Goal: Browse casually: Explore the website without a specific task or goal

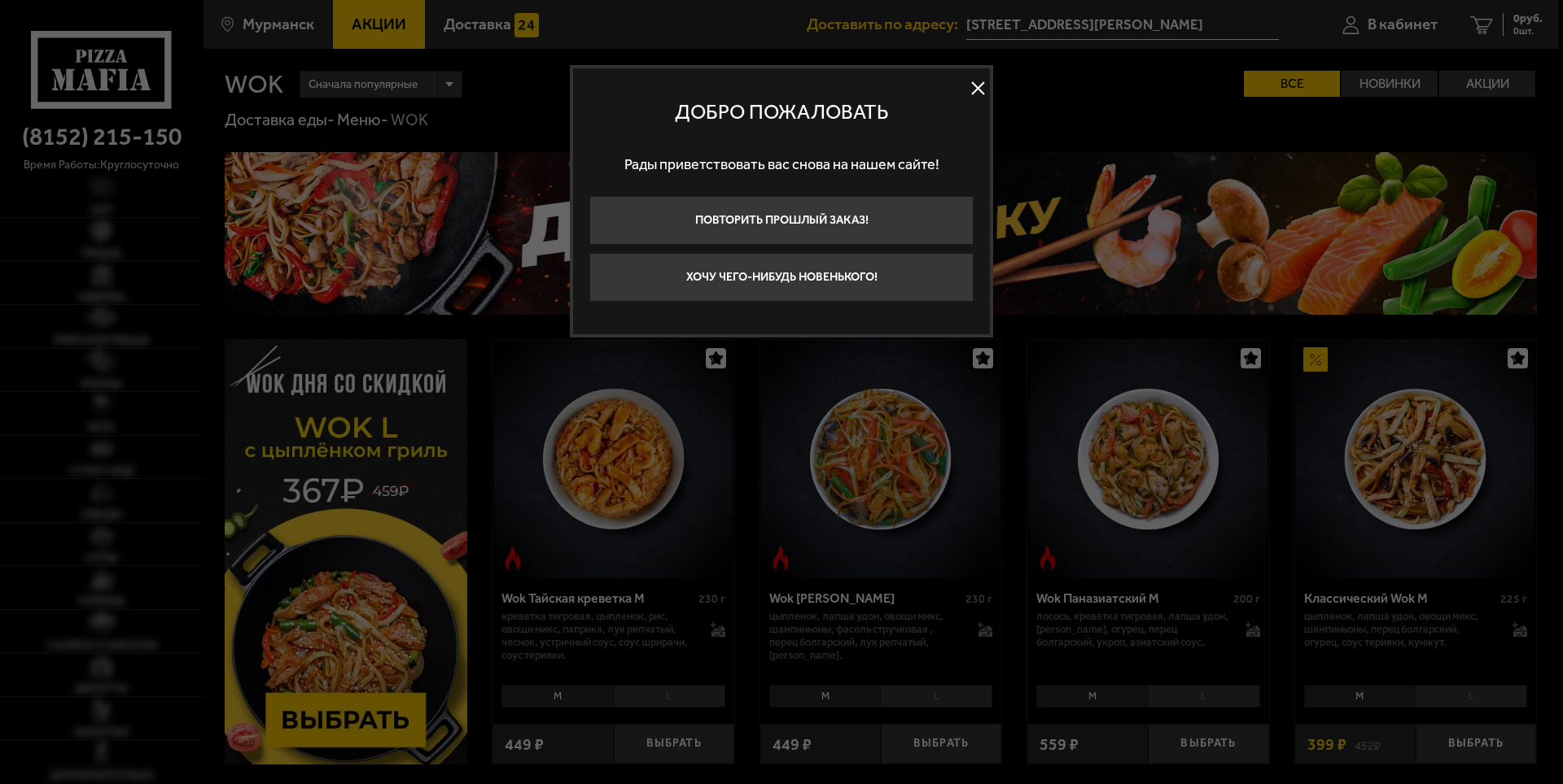
click at [984, 88] on button at bounding box center [977, 88] width 24 height 24
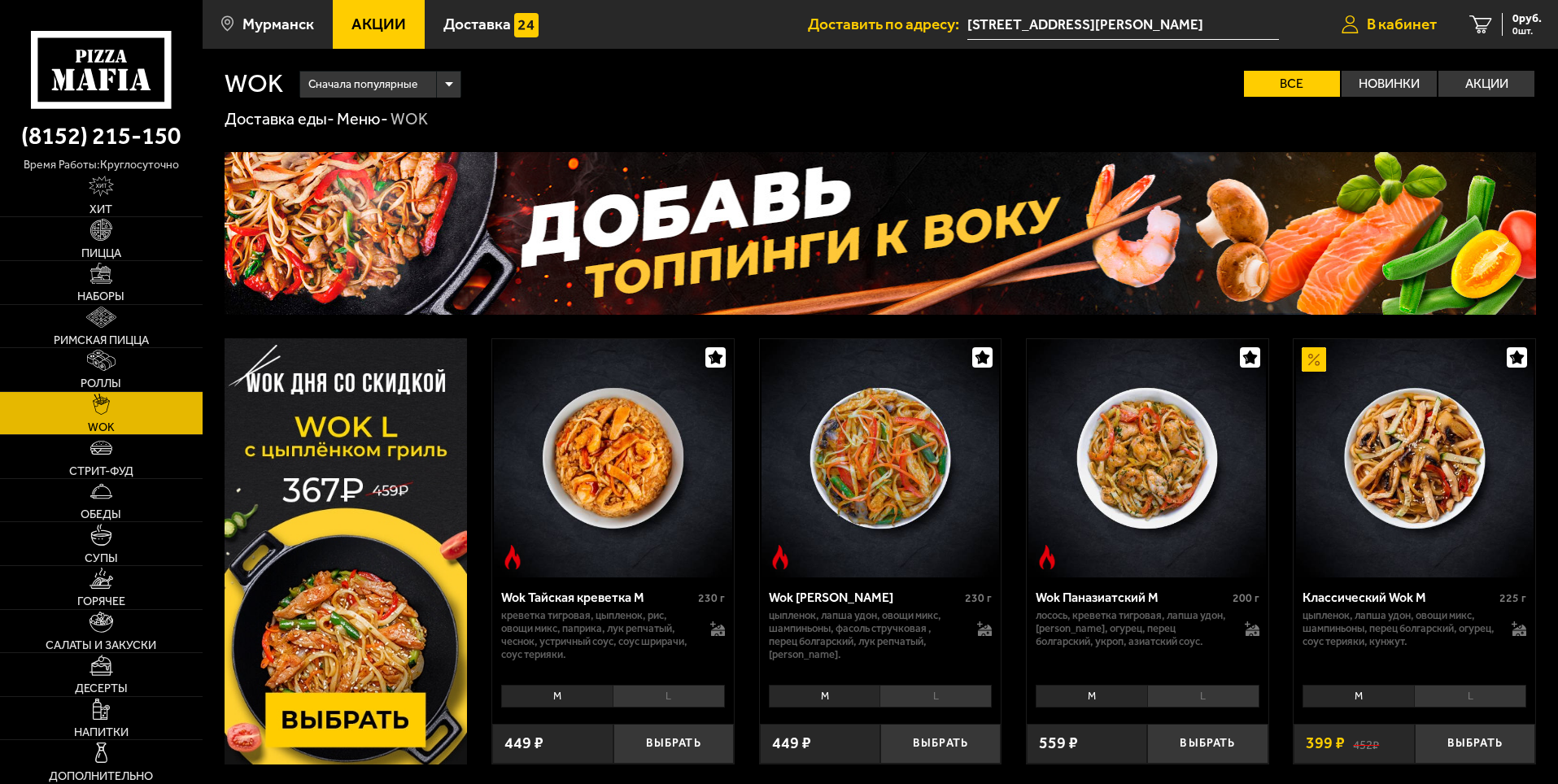
click at [1363, 37] on link "В кабинет" at bounding box center [1389, 24] width 127 height 49
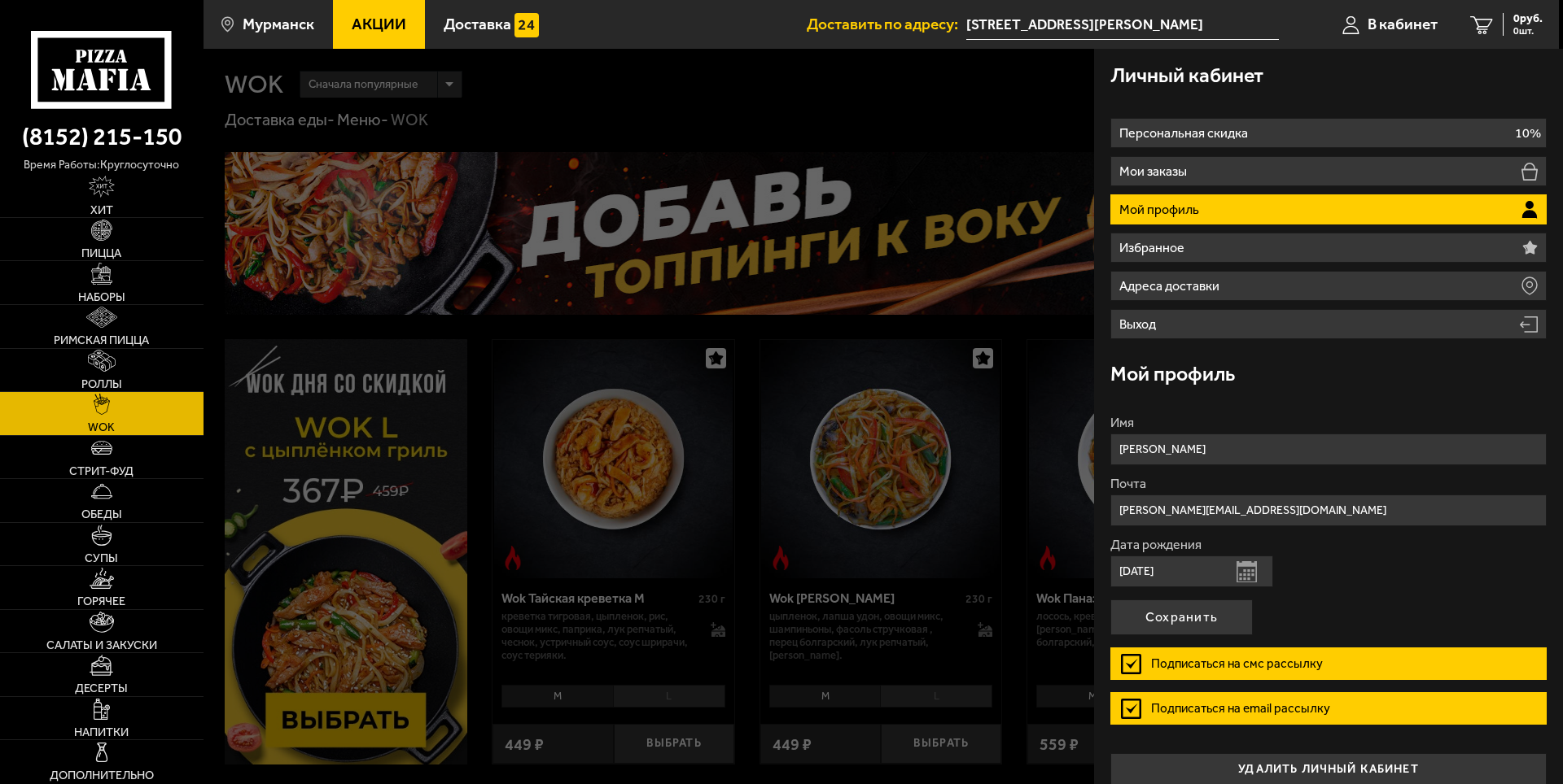
click at [779, 215] on div at bounding box center [985, 440] width 1563 height 784
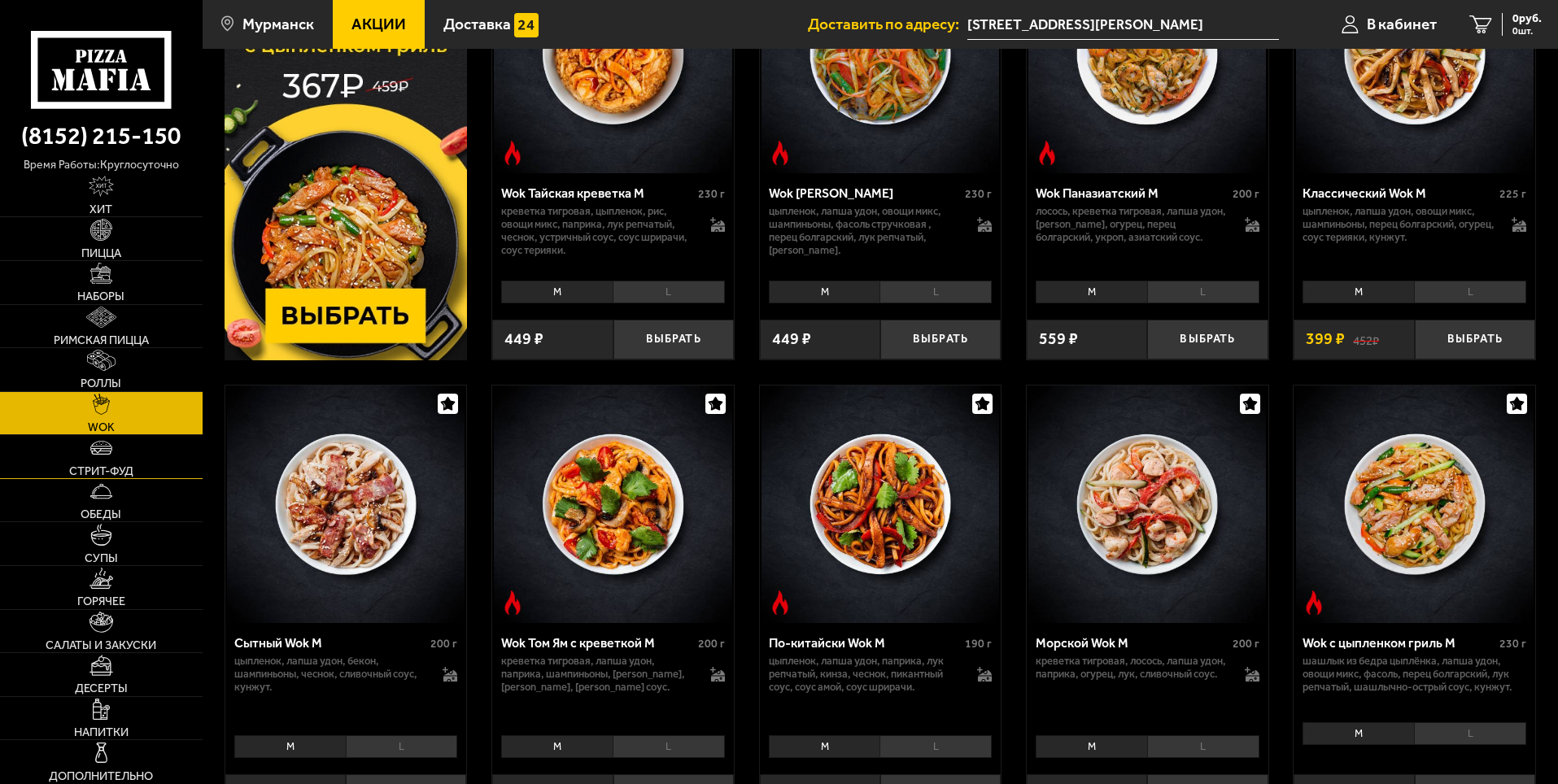
scroll to position [407, 0]
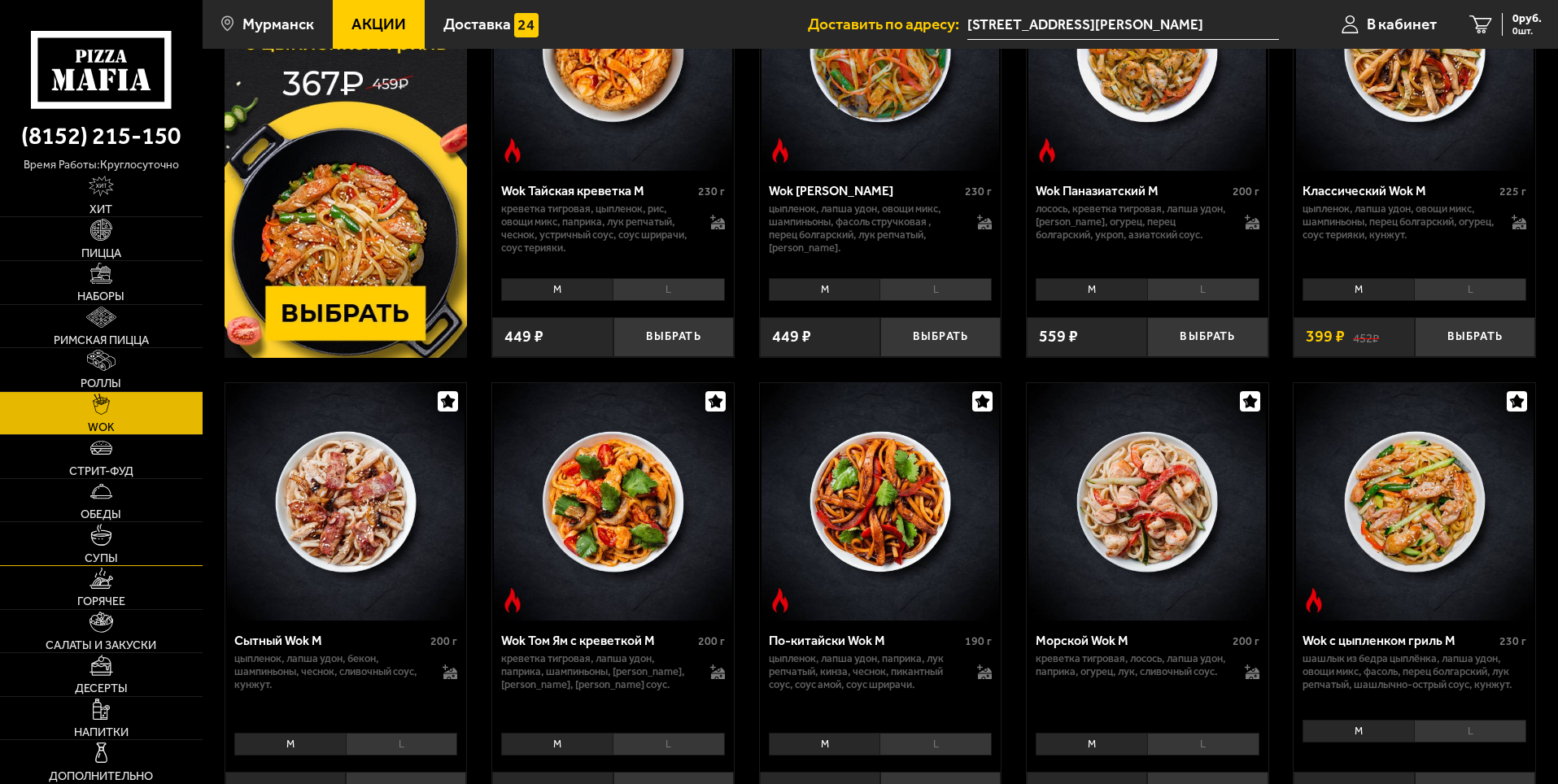
click at [106, 538] on img at bounding box center [101, 534] width 21 height 21
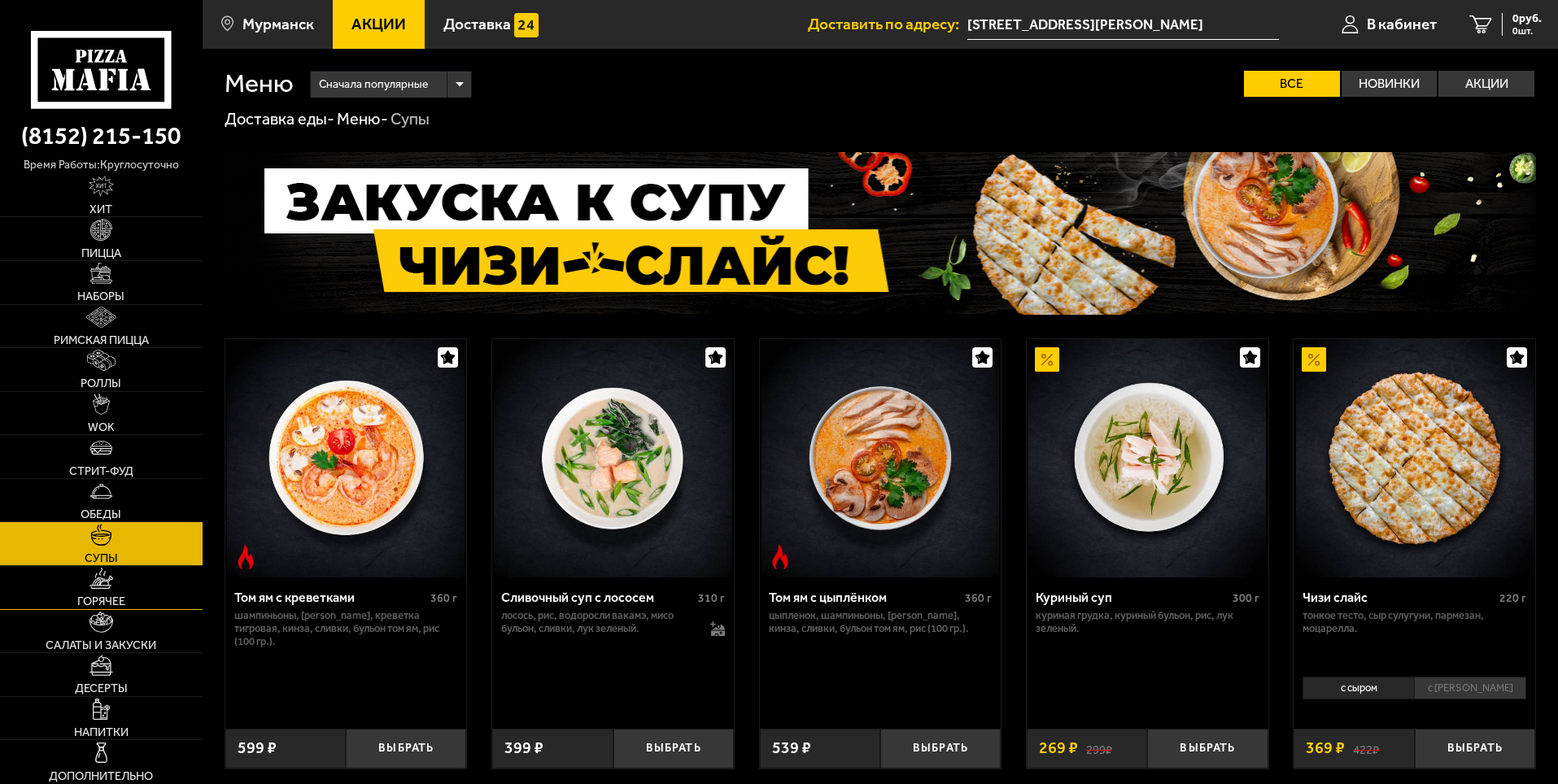
click at [85, 590] on link "Горячее" at bounding box center [101, 587] width 203 height 43
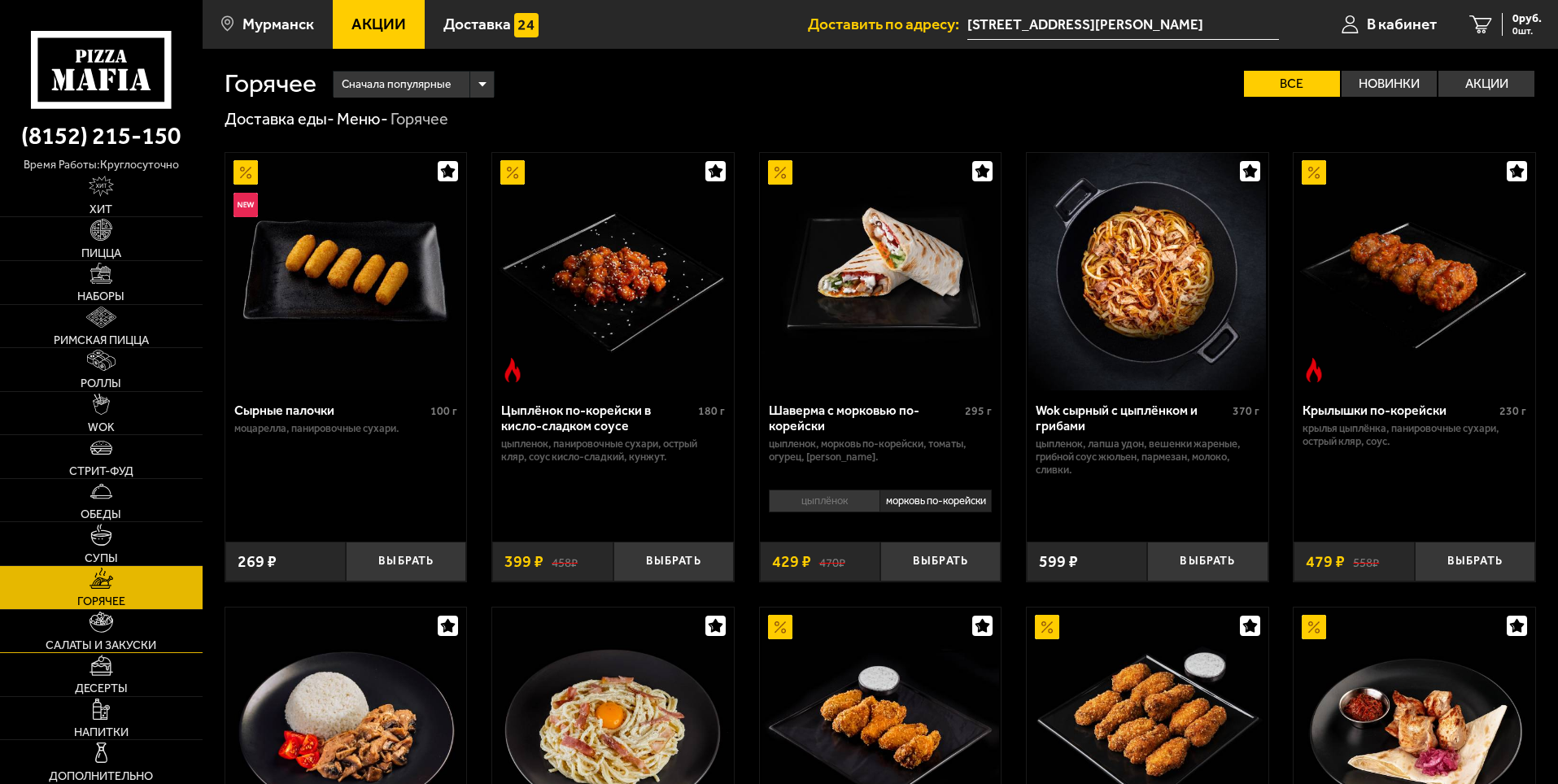
click at [103, 621] on img at bounding box center [101, 622] width 24 height 21
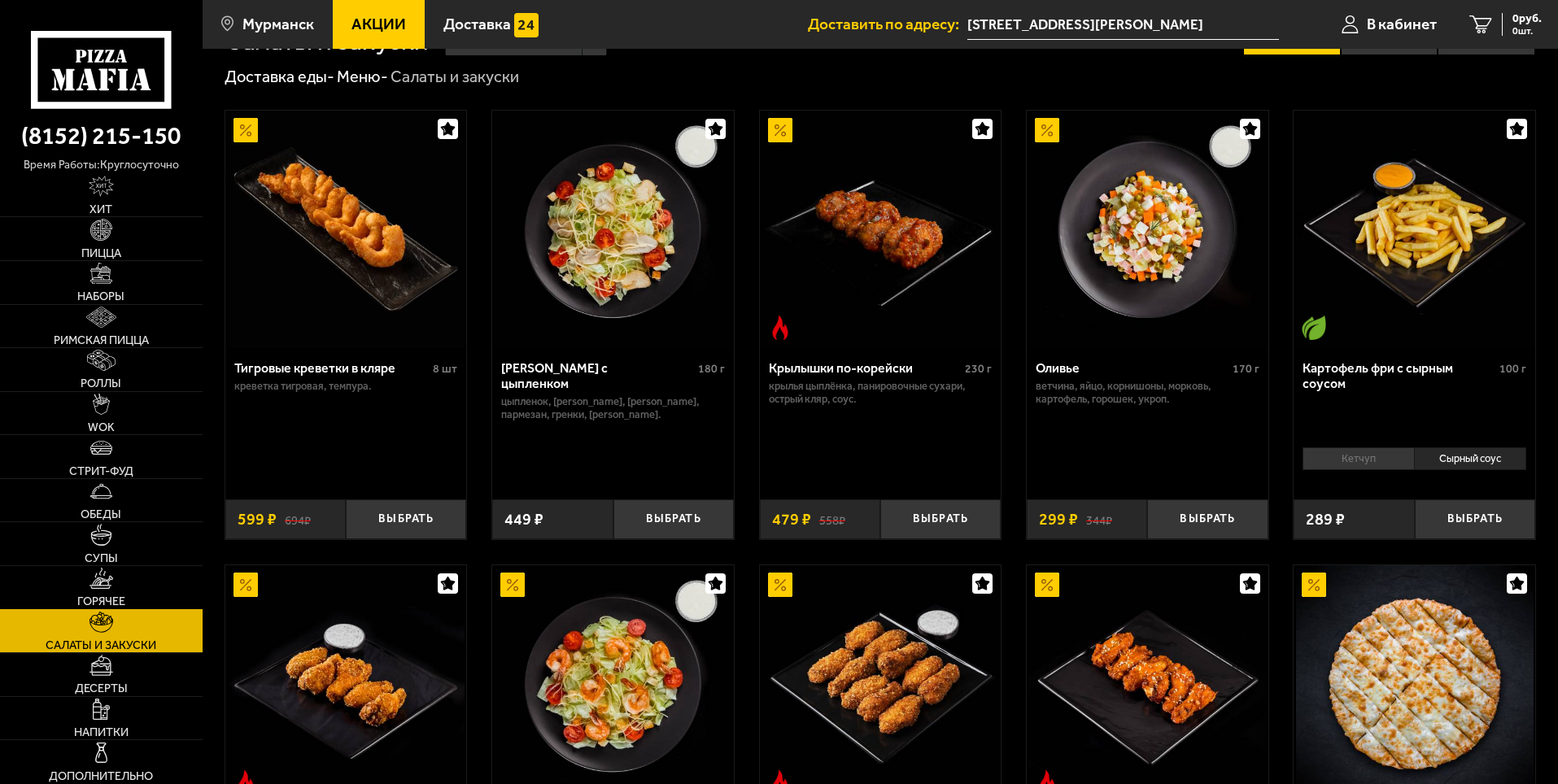
scroll to position [163, 0]
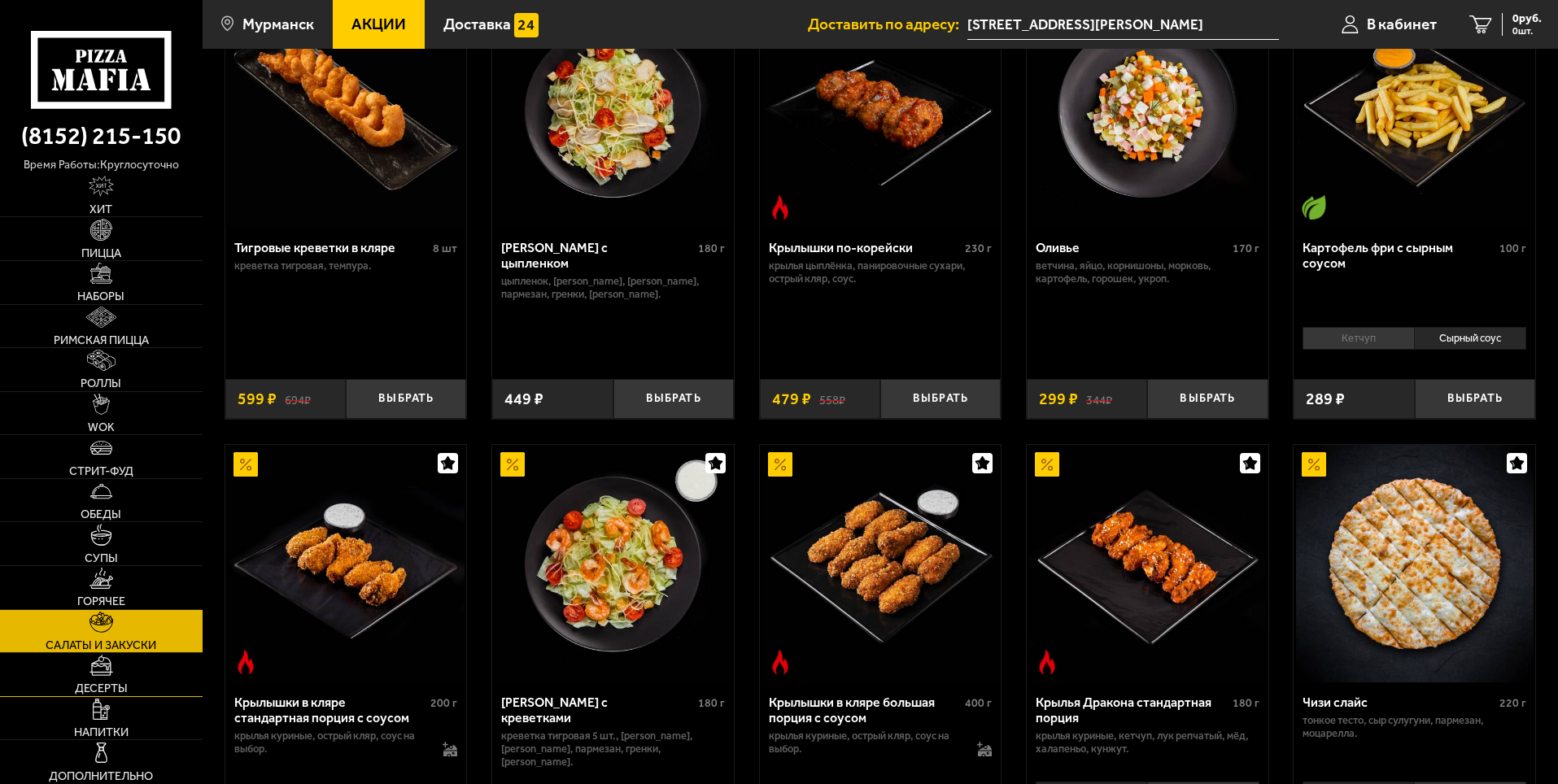
click at [106, 683] on span "Десерты" at bounding box center [101, 688] width 53 height 12
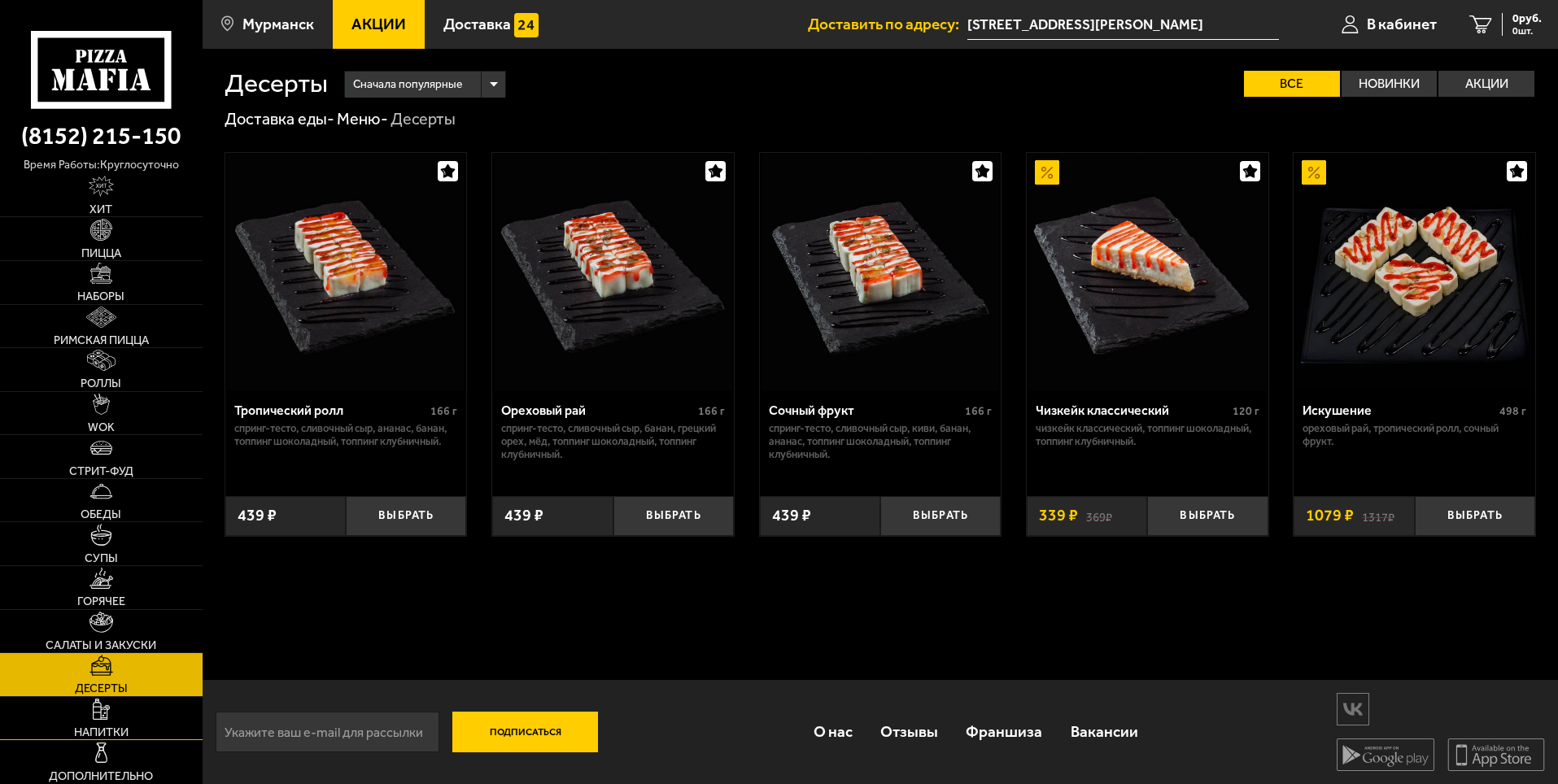
click at [91, 708] on link "Напитки" at bounding box center [101, 718] width 203 height 43
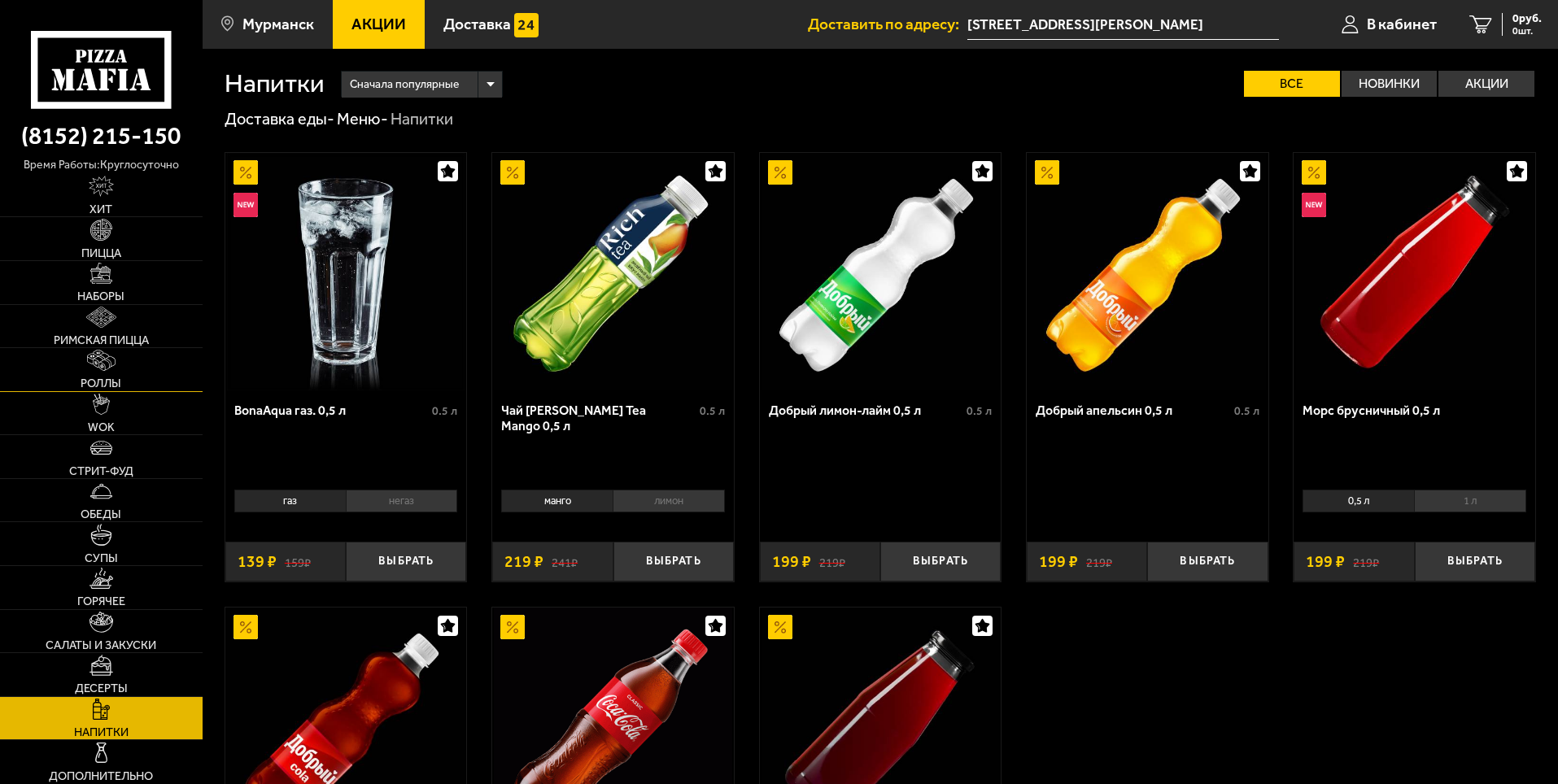
click at [127, 356] on link "Роллы" at bounding box center [101, 369] width 203 height 43
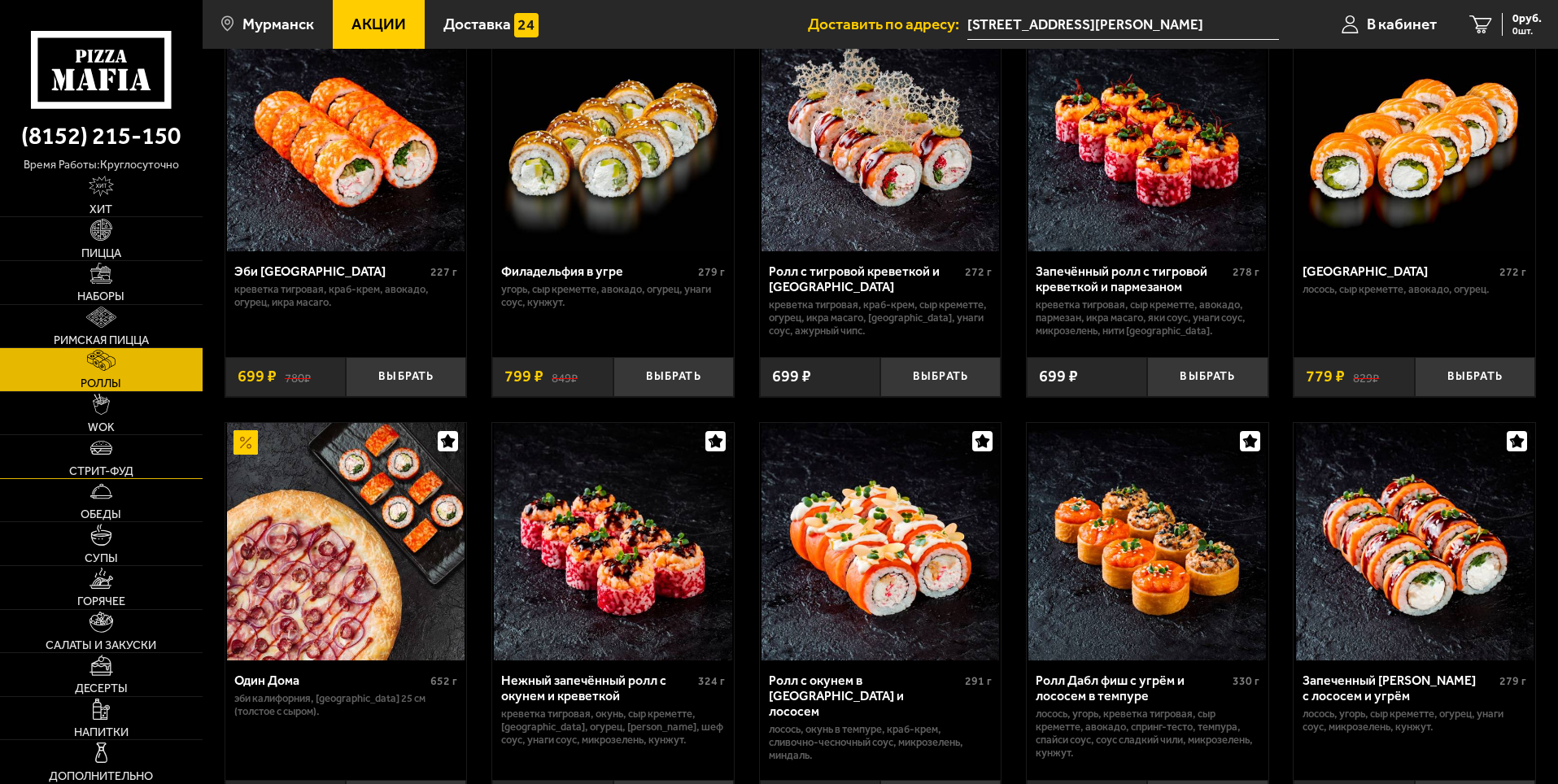
scroll to position [163, 0]
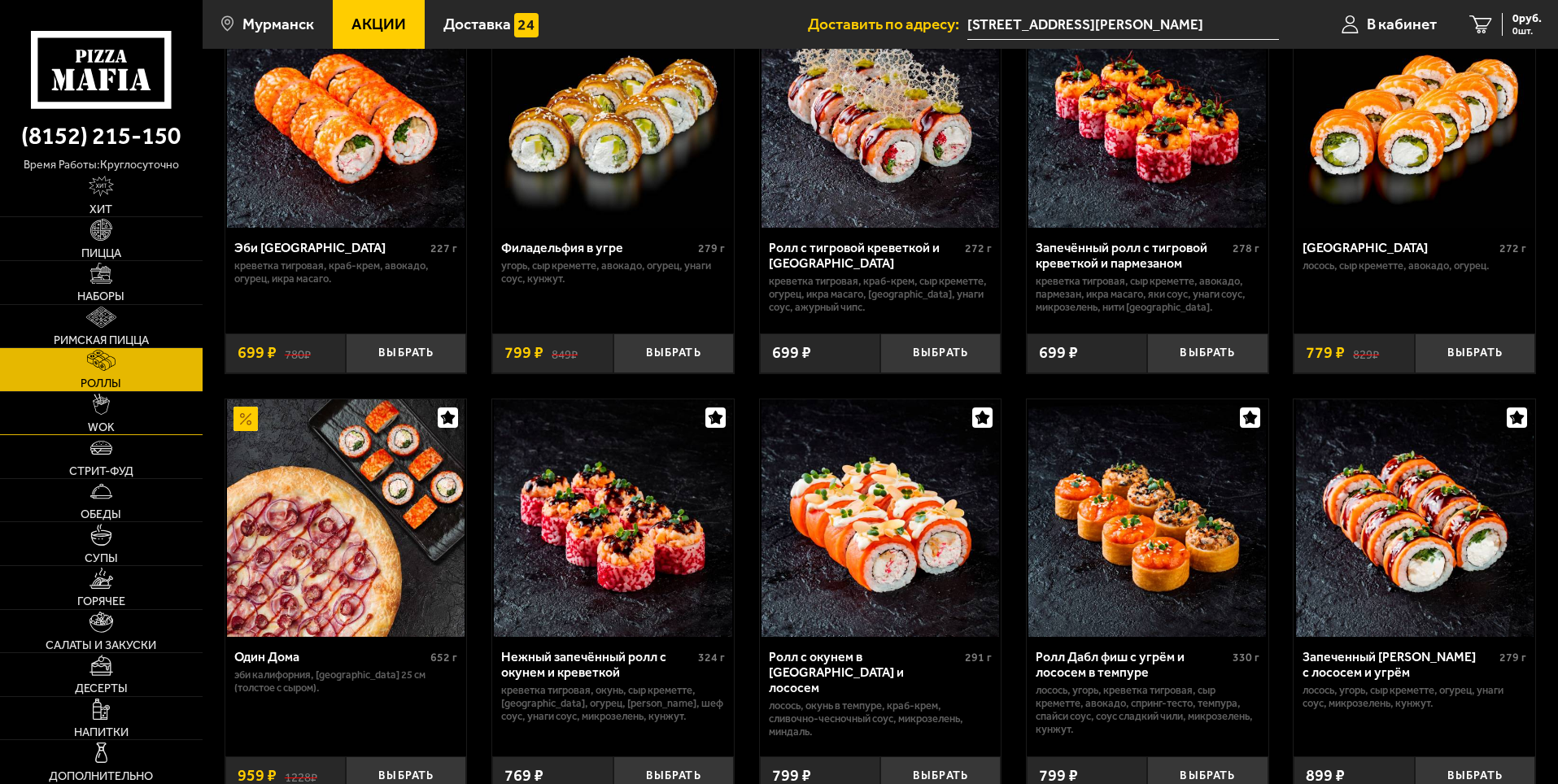
click at [103, 408] on img at bounding box center [101, 404] width 17 height 21
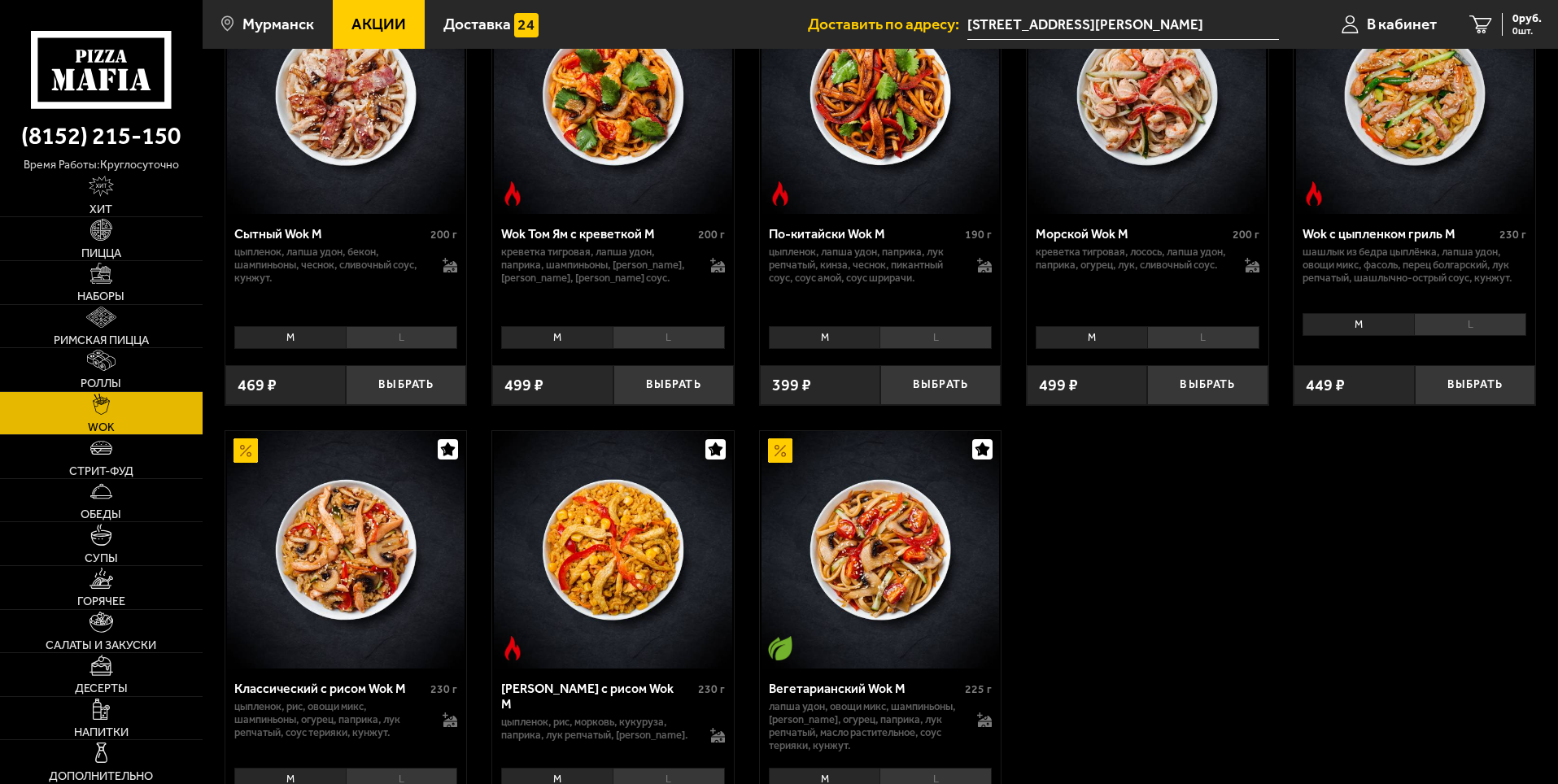
scroll to position [895, 0]
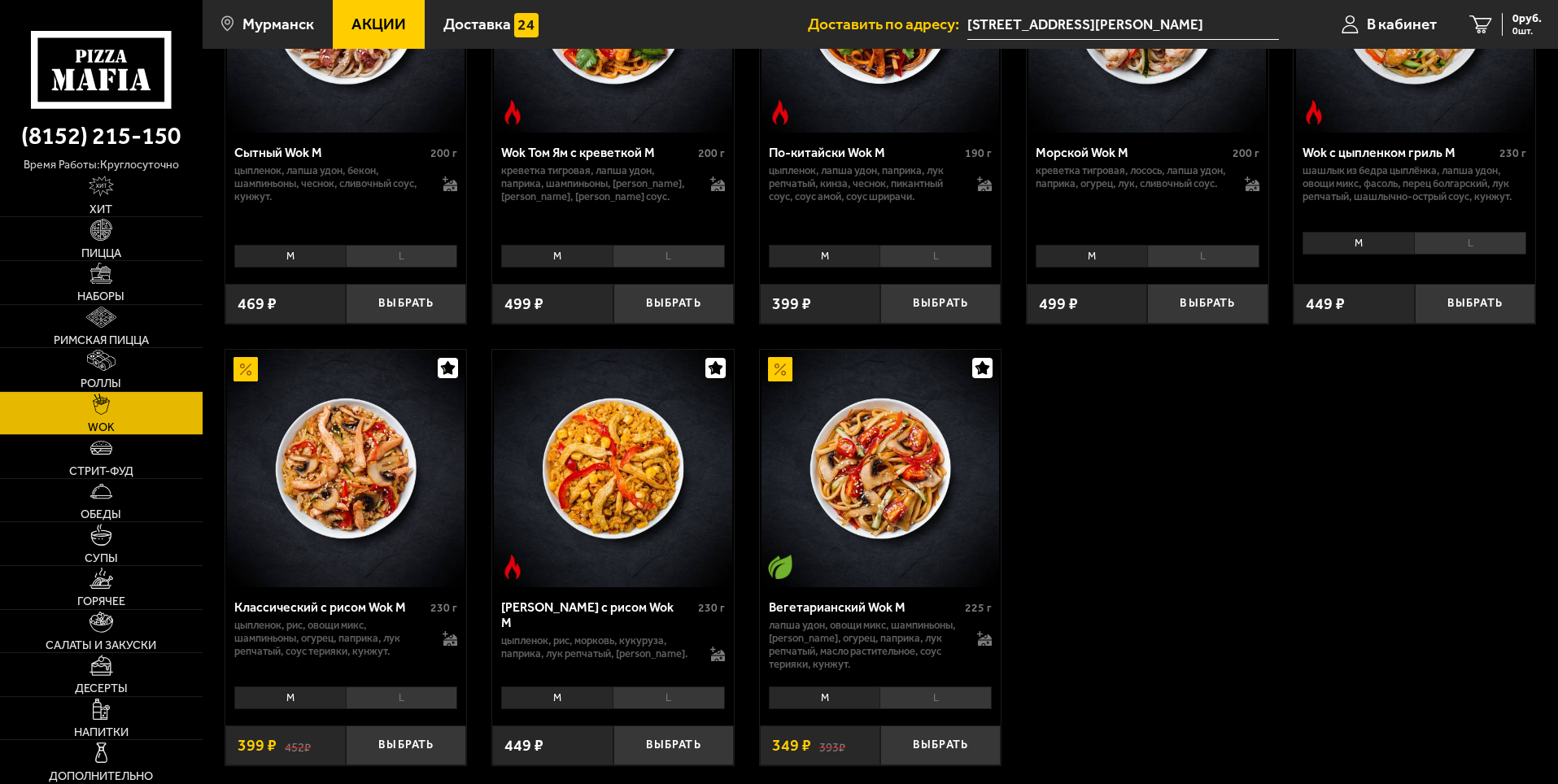
click at [630, 500] on img at bounding box center [612, 468] width 237 height 237
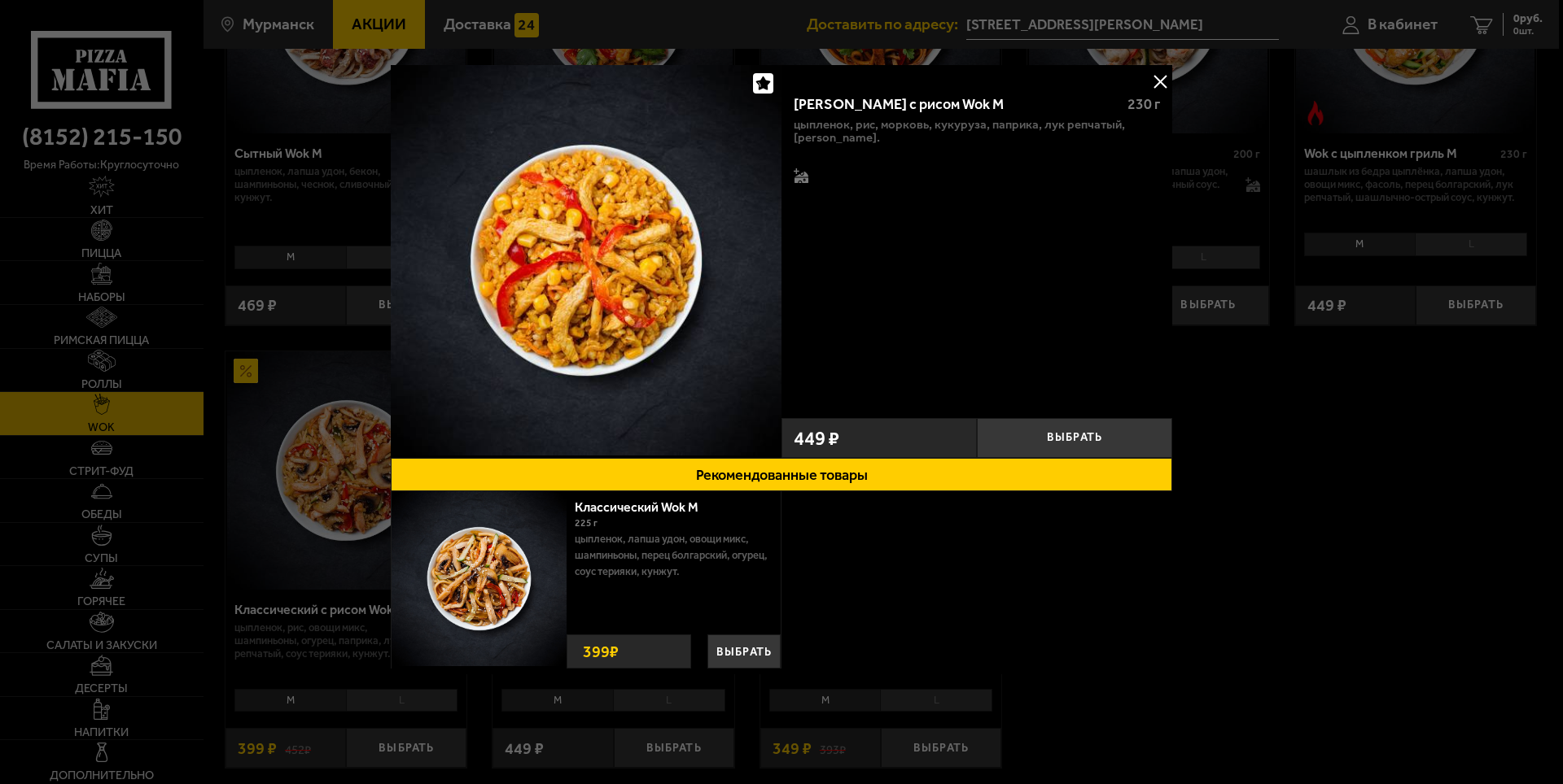
drag, startPoint x: 915, startPoint y: 569, endPoint x: 925, endPoint y: 579, distance: 14.1
click at [918, 571] on div "цыпленок, лапша удон, овощи микс, шампиньоны, перец болгарский, огурец, соус те…" at bounding box center [781, 583] width 781 height 183
click at [1180, 673] on div at bounding box center [781, 392] width 1563 height 784
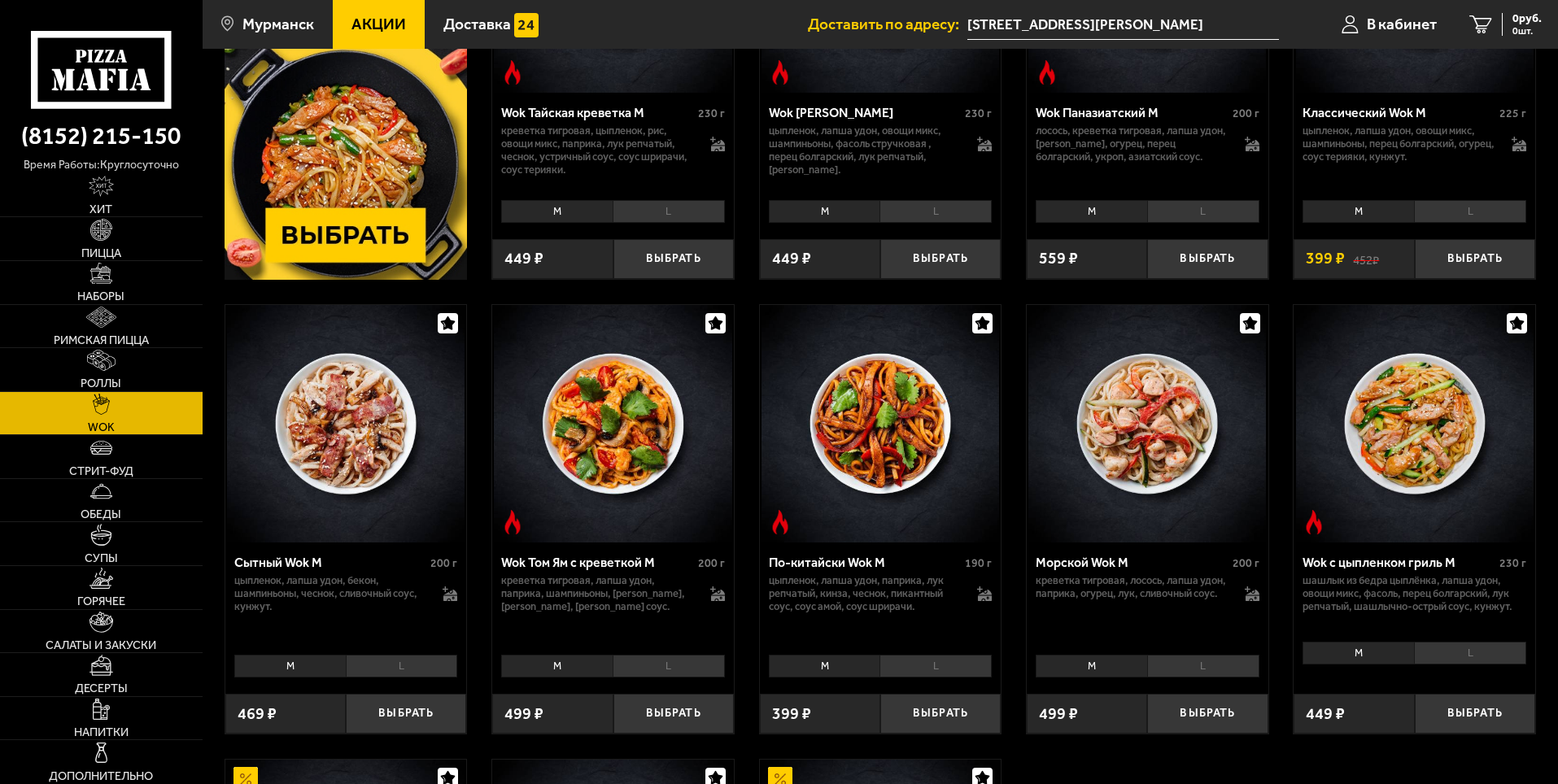
scroll to position [488, 0]
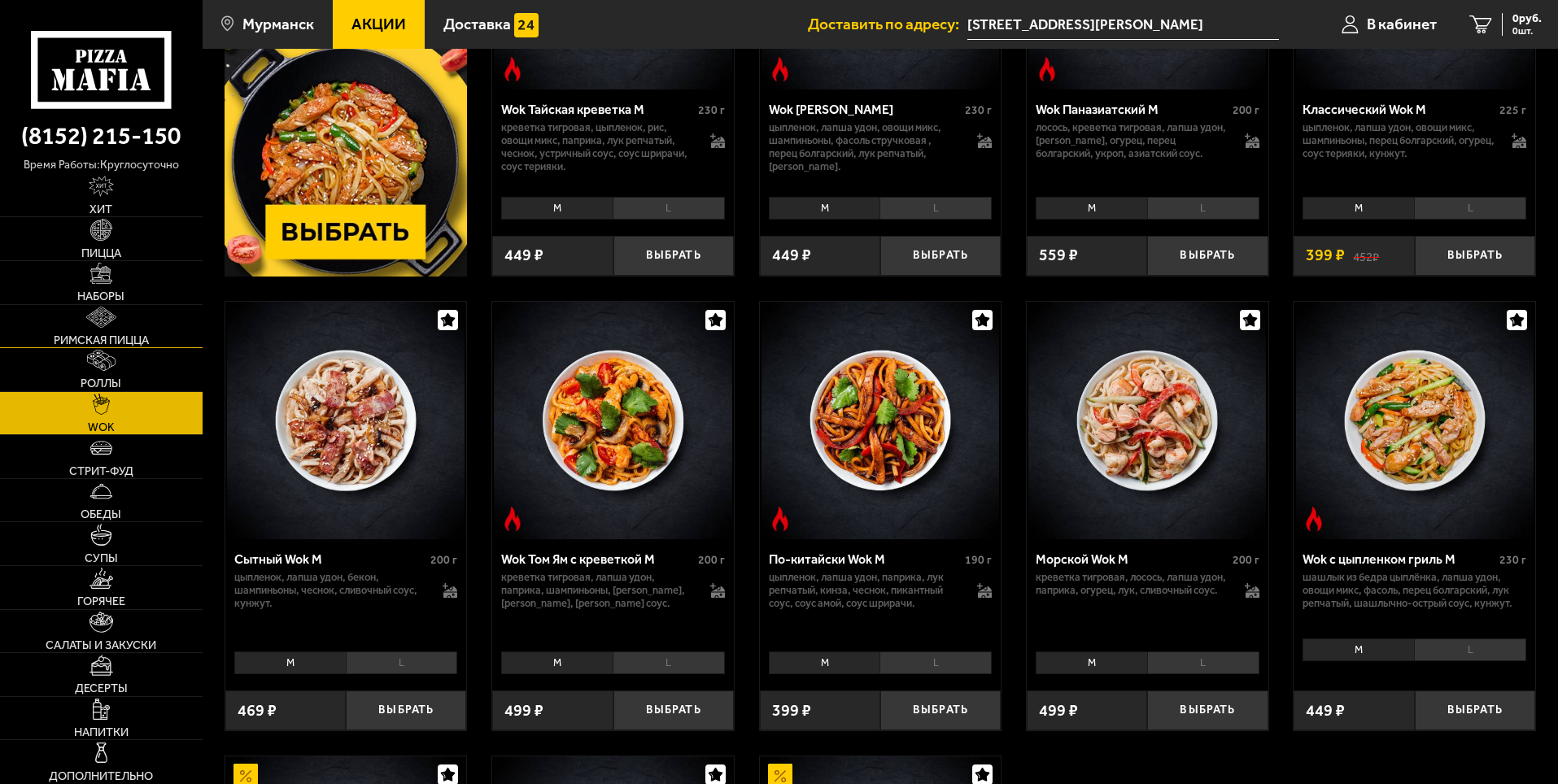
click at [146, 314] on link "Римская пицца" at bounding box center [101, 326] width 203 height 43
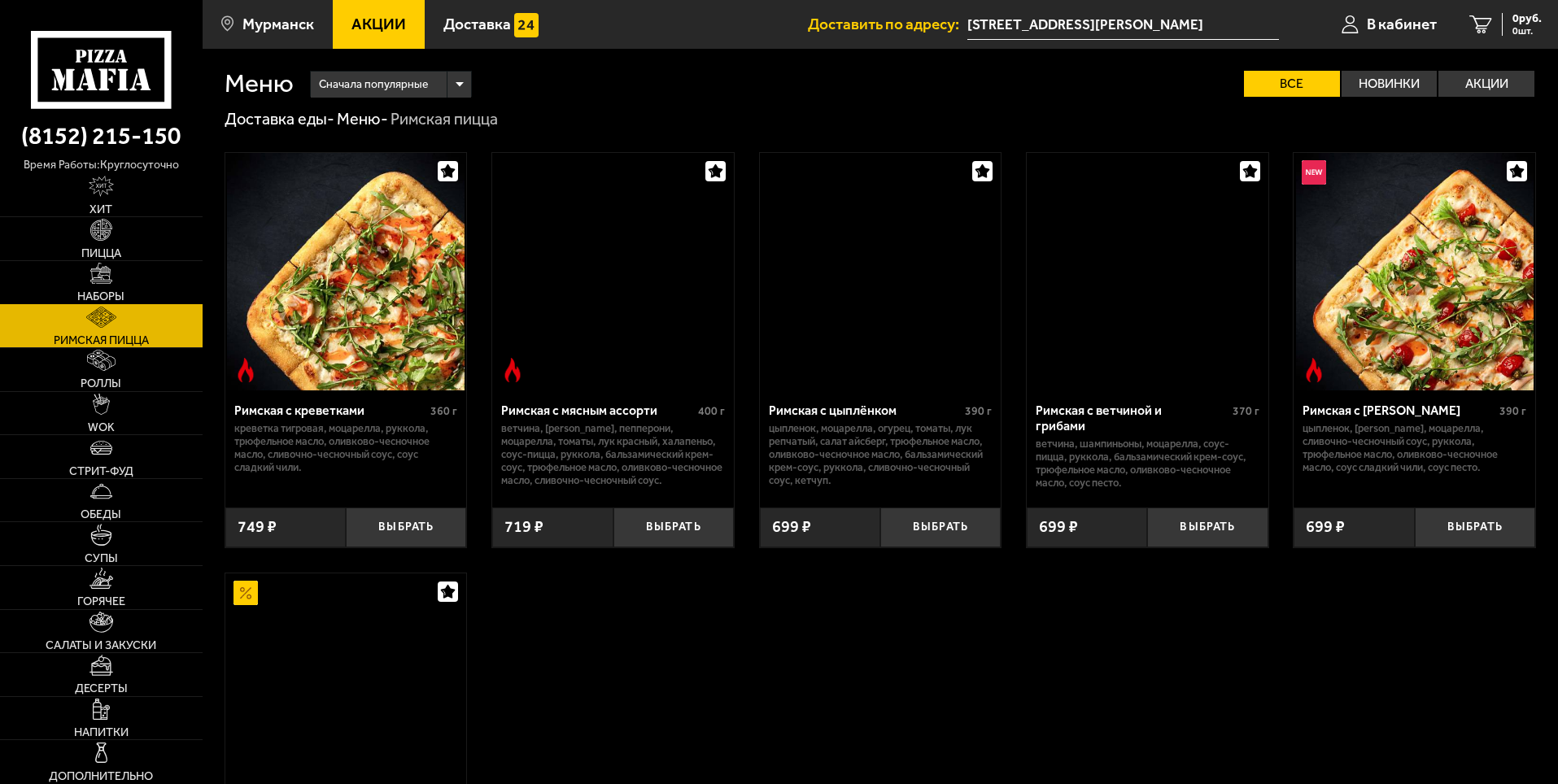
click at [147, 288] on link "Наборы" at bounding box center [101, 282] width 203 height 43
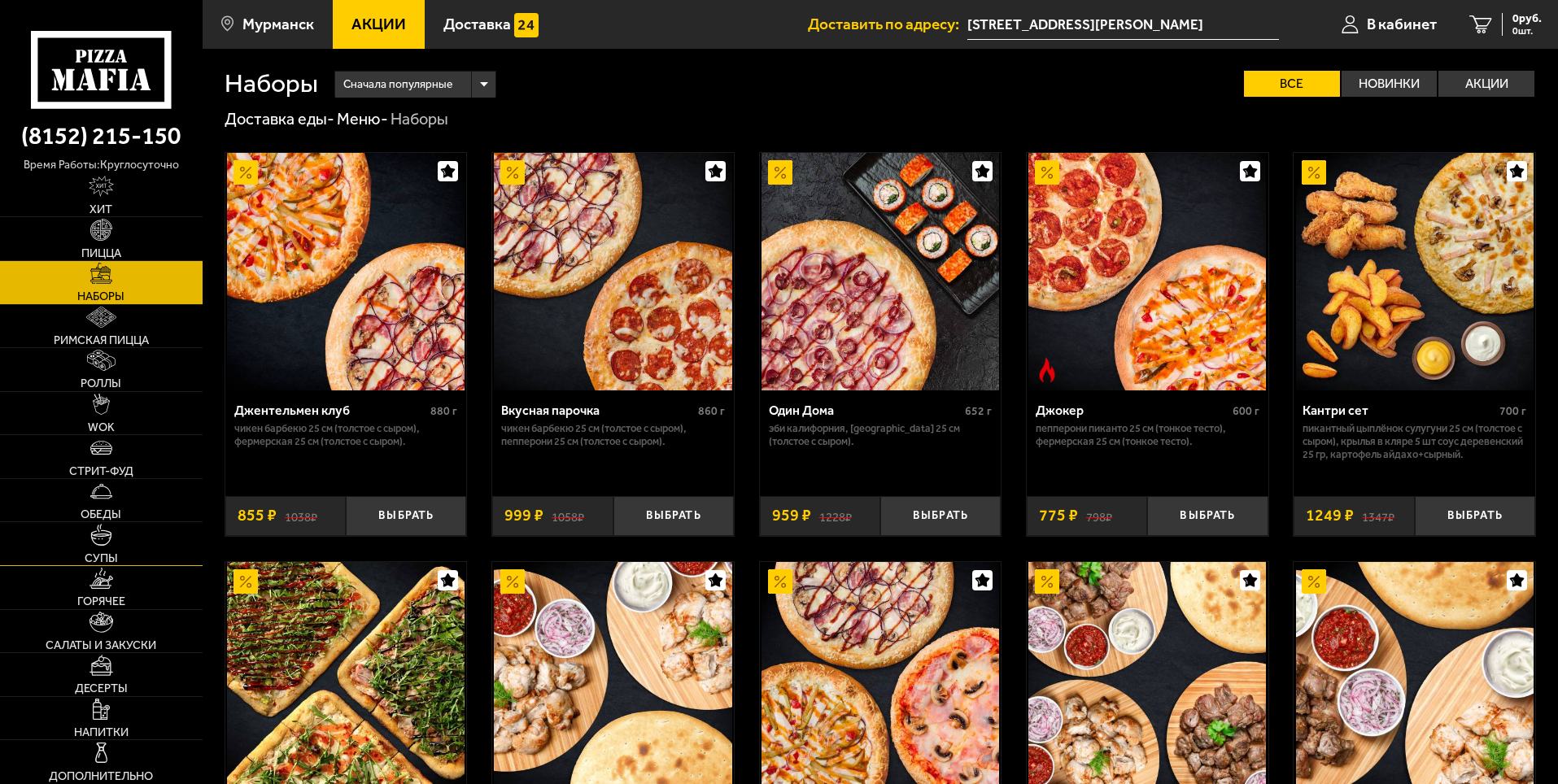
click at [0, 541] on link "Супы" at bounding box center [101, 543] width 203 height 43
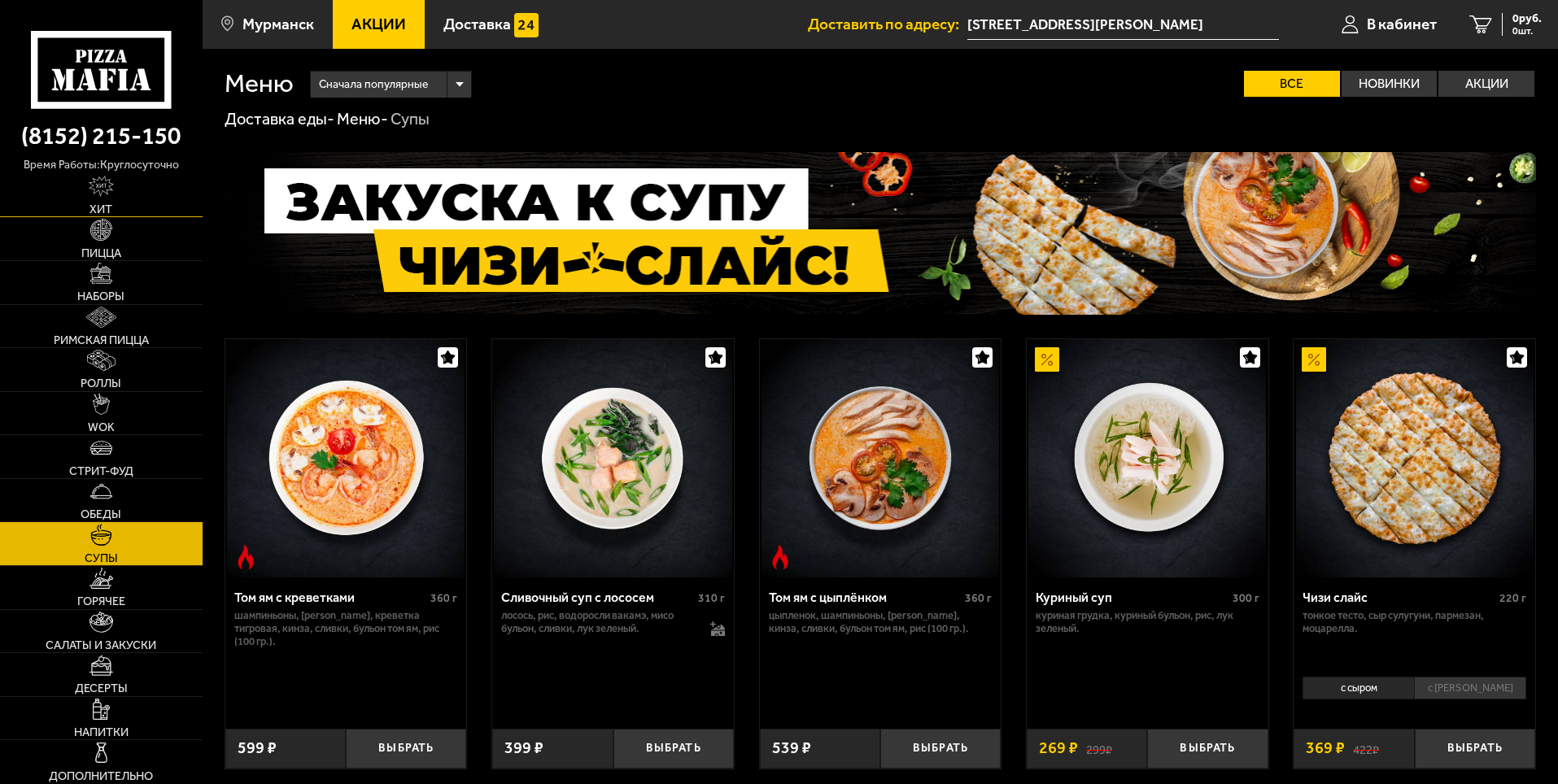
click at [111, 200] on link "Хит" at bounding box center [101, 195] width 203 height 43
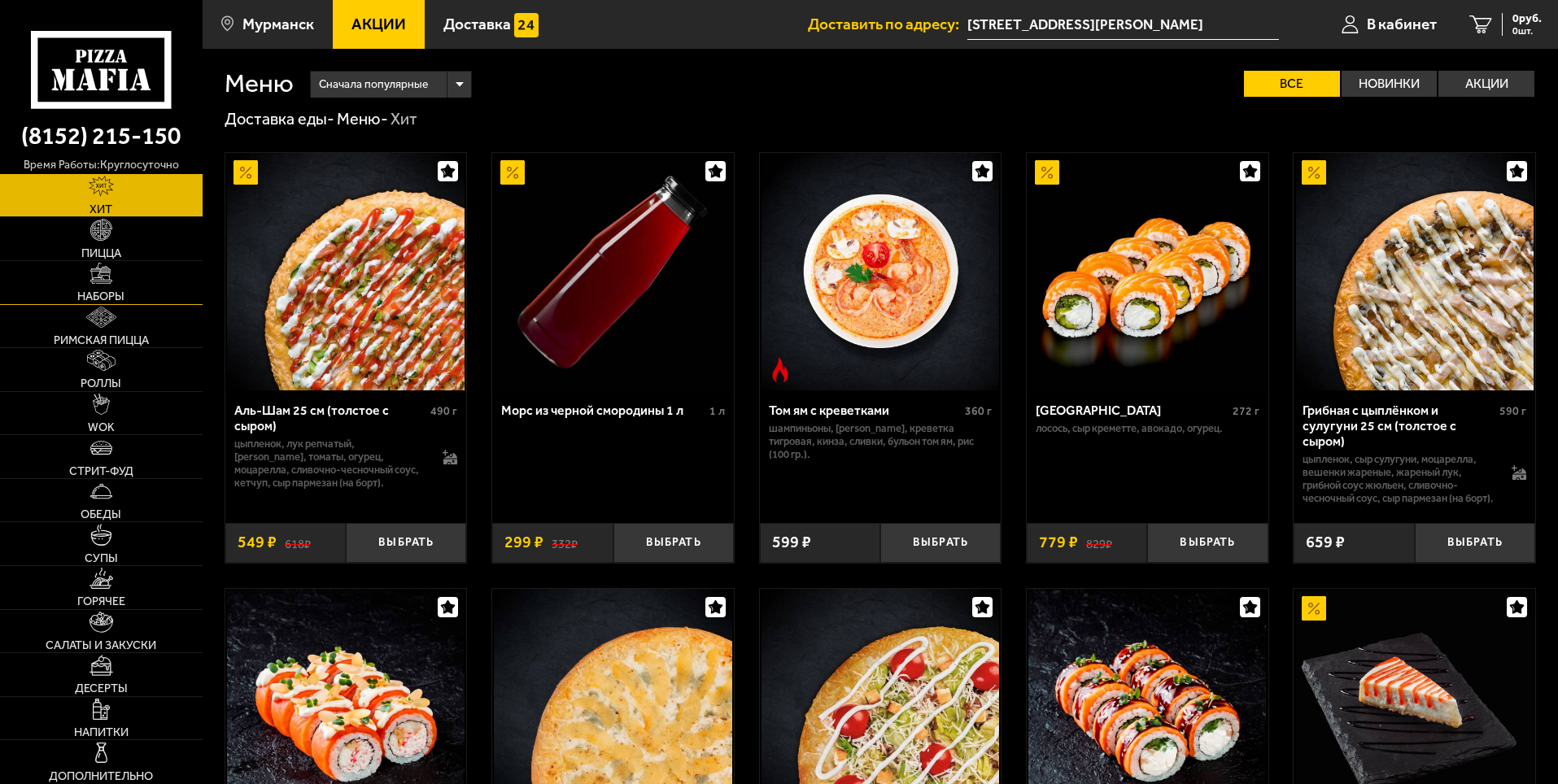
drag, startPoint x: 101, startPoint y: 248, endPoint x: 101, endPoint y: 263, distance: 15.0
click at [101, 248] on span "Пицца" at bounding box center [101, 253] width 40 height 12
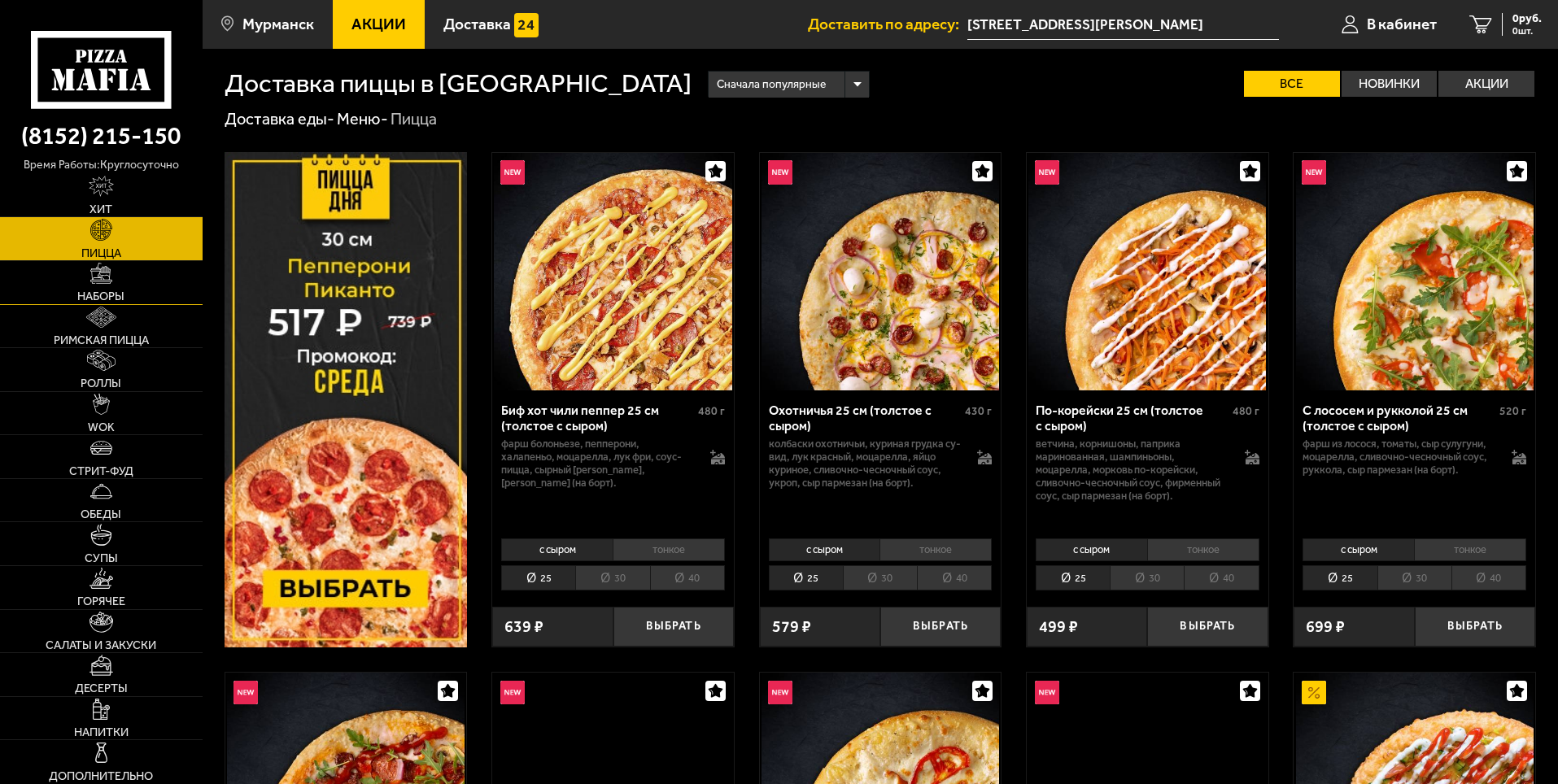
click at [101, 273] on img at bounding box center [101, 273] width 21 height 21
